Goal: Transaction & Acquisition: Obtain resource

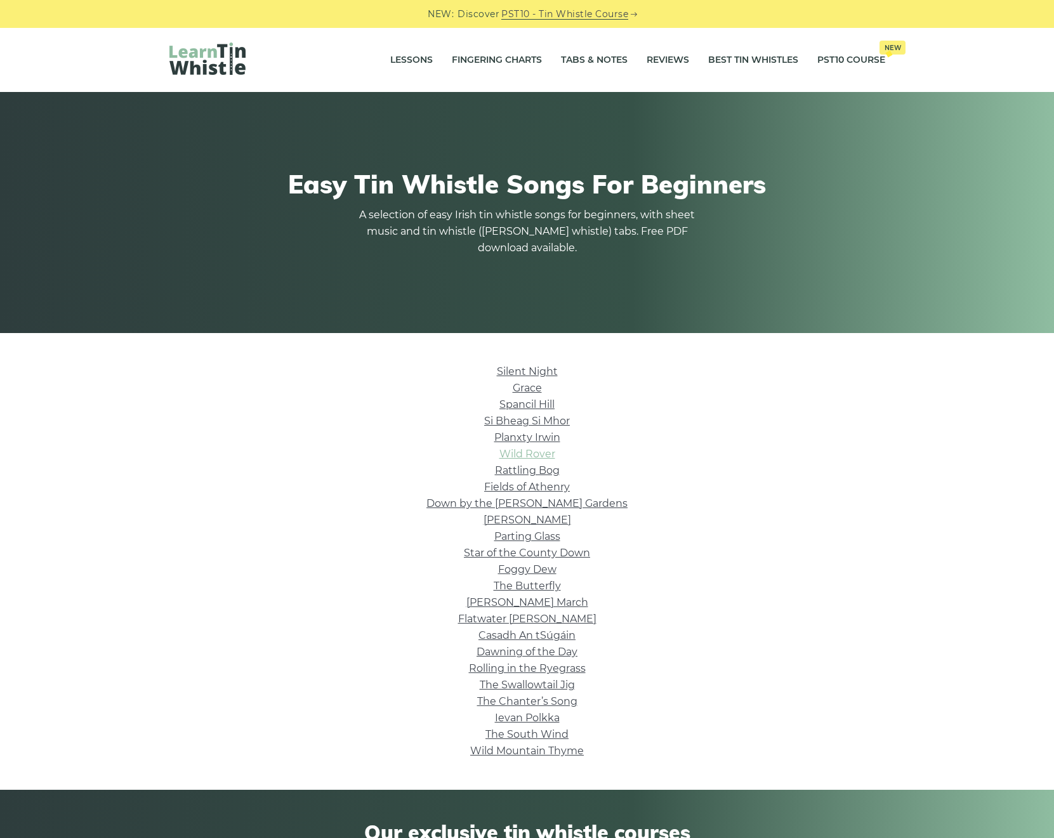
click at [523, 456] on link "Wild Rover" at bounding box center [527, 454] width 56 height 12
click at [539, 458] on link "Wild Rover" at bounding box center [527, 454] width 56 height 12
click at [536, 552] on link "Star of the County Down" at bounding box center [527, 553] width 126 height 12
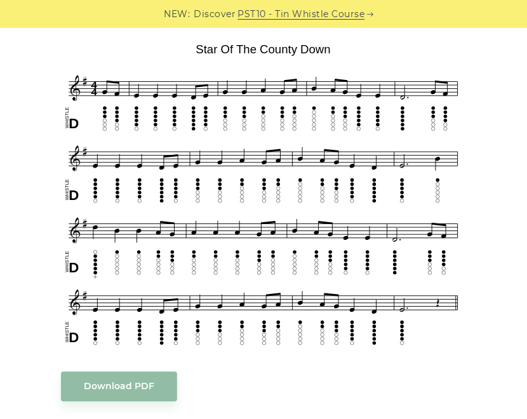
scroll to position [317, 0]
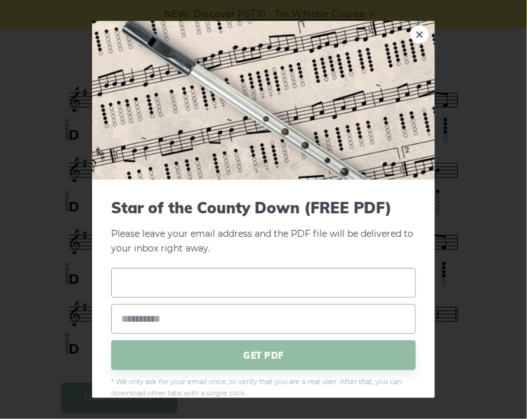
click at [206, 284] on input "text" at bounding box center [263, 283] width 305 height 30
type input "*"
type input "**"
click at [180, 312] on input "email" at bounding box center [263, 319] width 305 height 30
type input "**********"
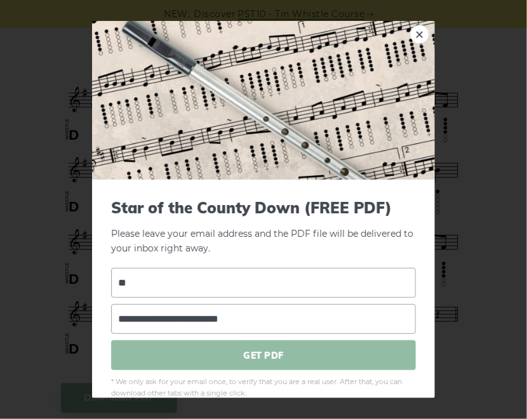
click at [242, 348] on span "GET PDF" at bounding box center [263, 355] width 305 height 30
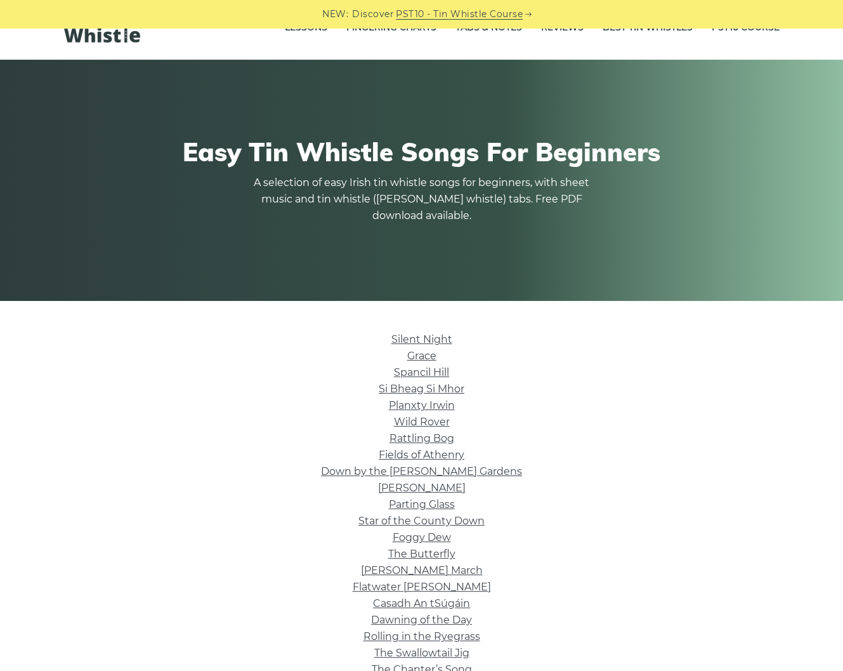
scroll to position [51, 0]
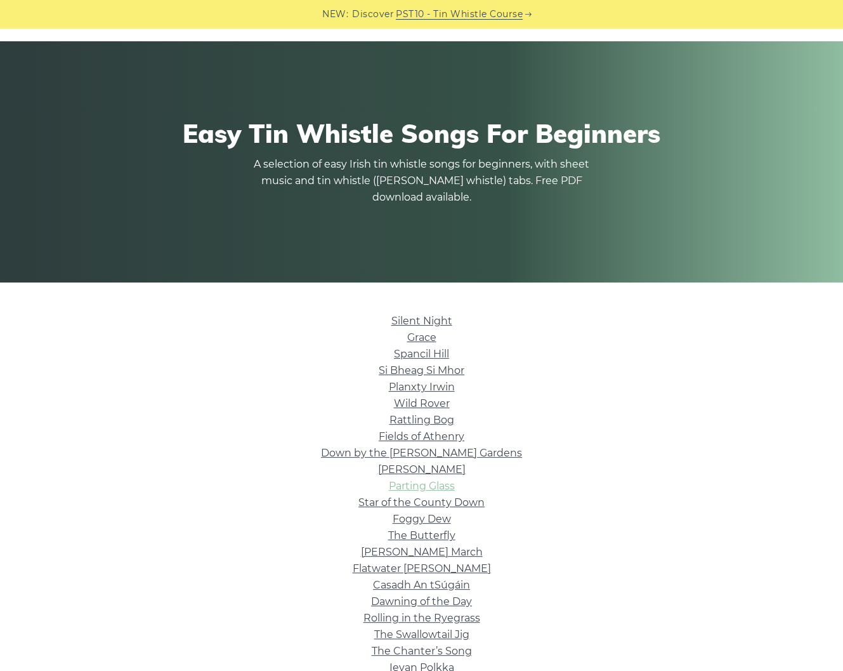
click at [444, 482] on link "Parting Glass" at bounding box center [422, 486] width 66 height 12
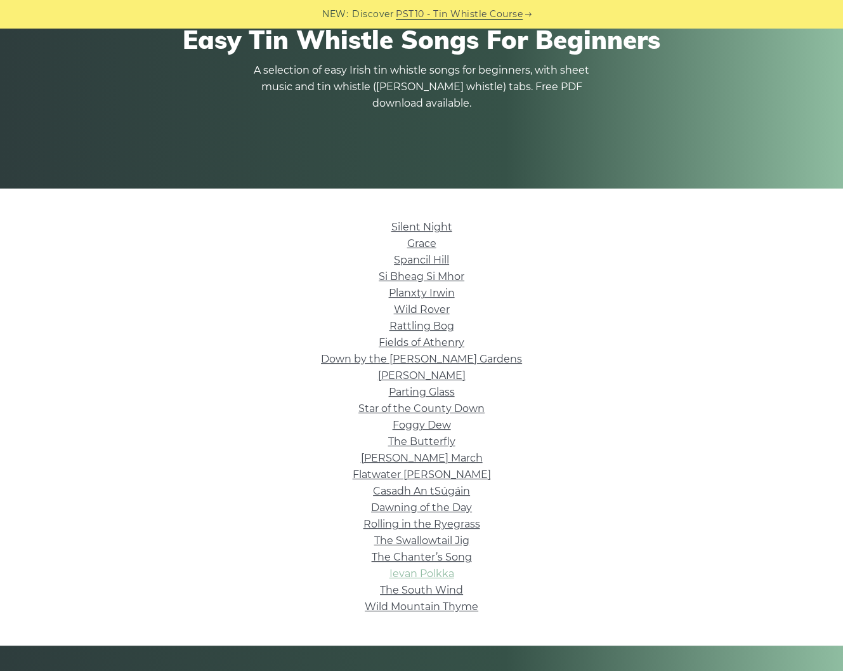
scroll to position [254, 0]
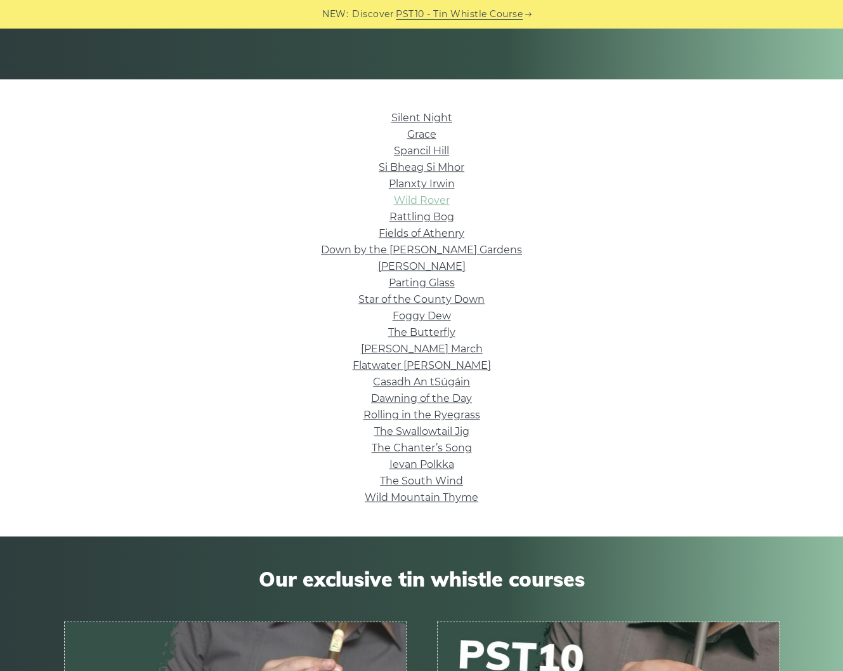
click at [428, 195] on link "Wild Rover" at bounding box center [422, 200] width 56 height 12
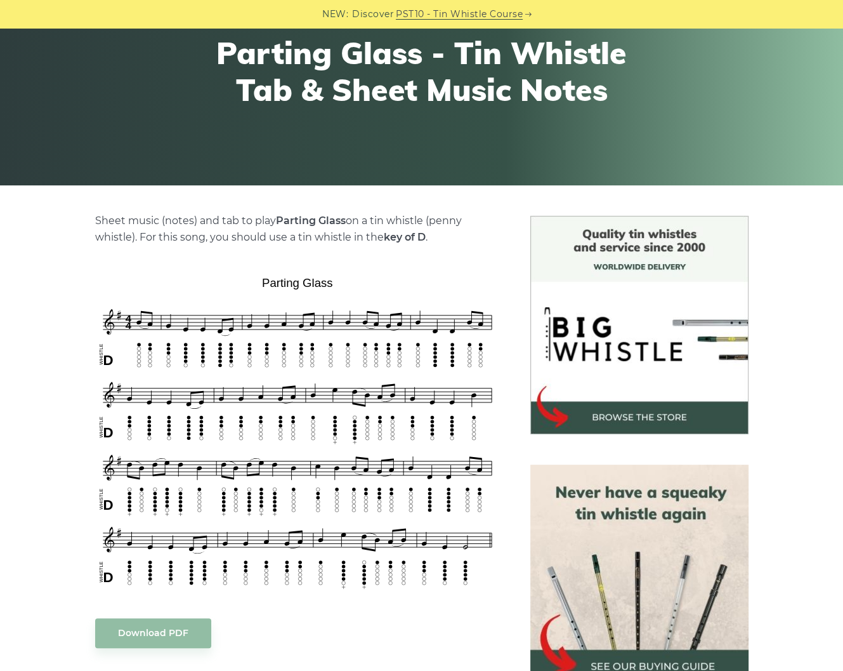
scroll to position [254, 0]
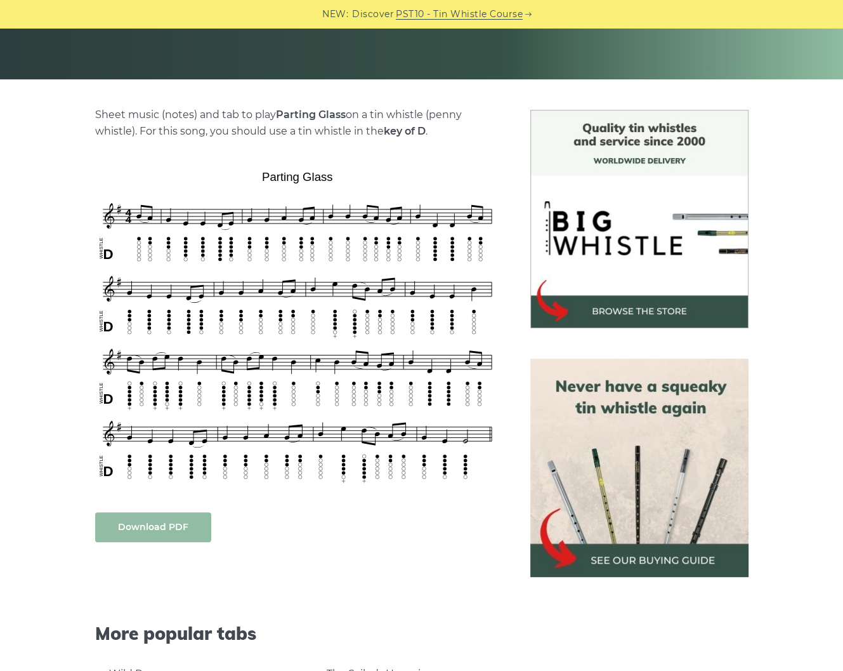
click at [193, 528] on link "Download PDF" at bounding box center [153, 527] width 116 height 30
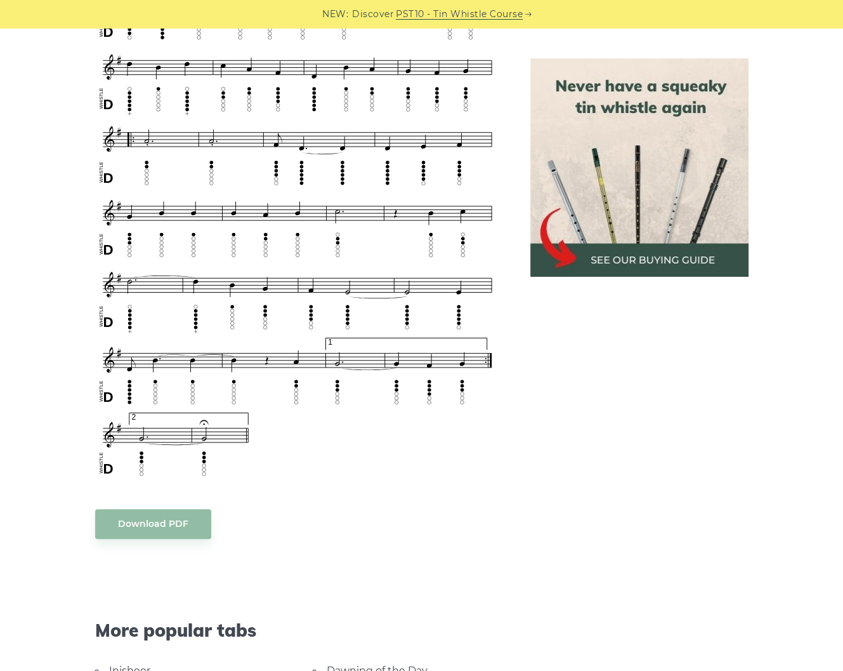
scroll to position [711, 0]
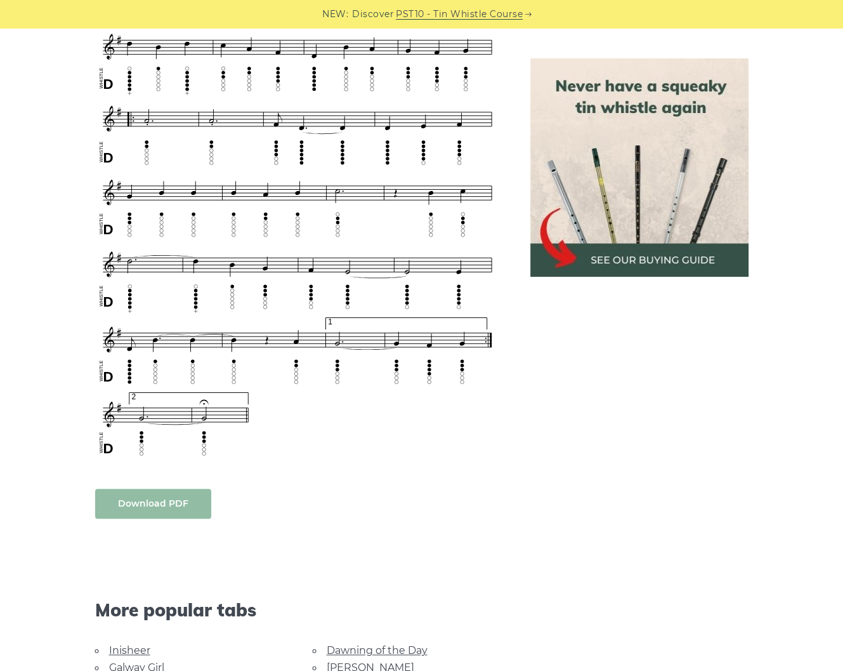
click at [169, 510] on link "Download PDF" at bounding box center [153, 504] width 116 height 30
